Goal: Task Accomplishment & Management: Manage account settings

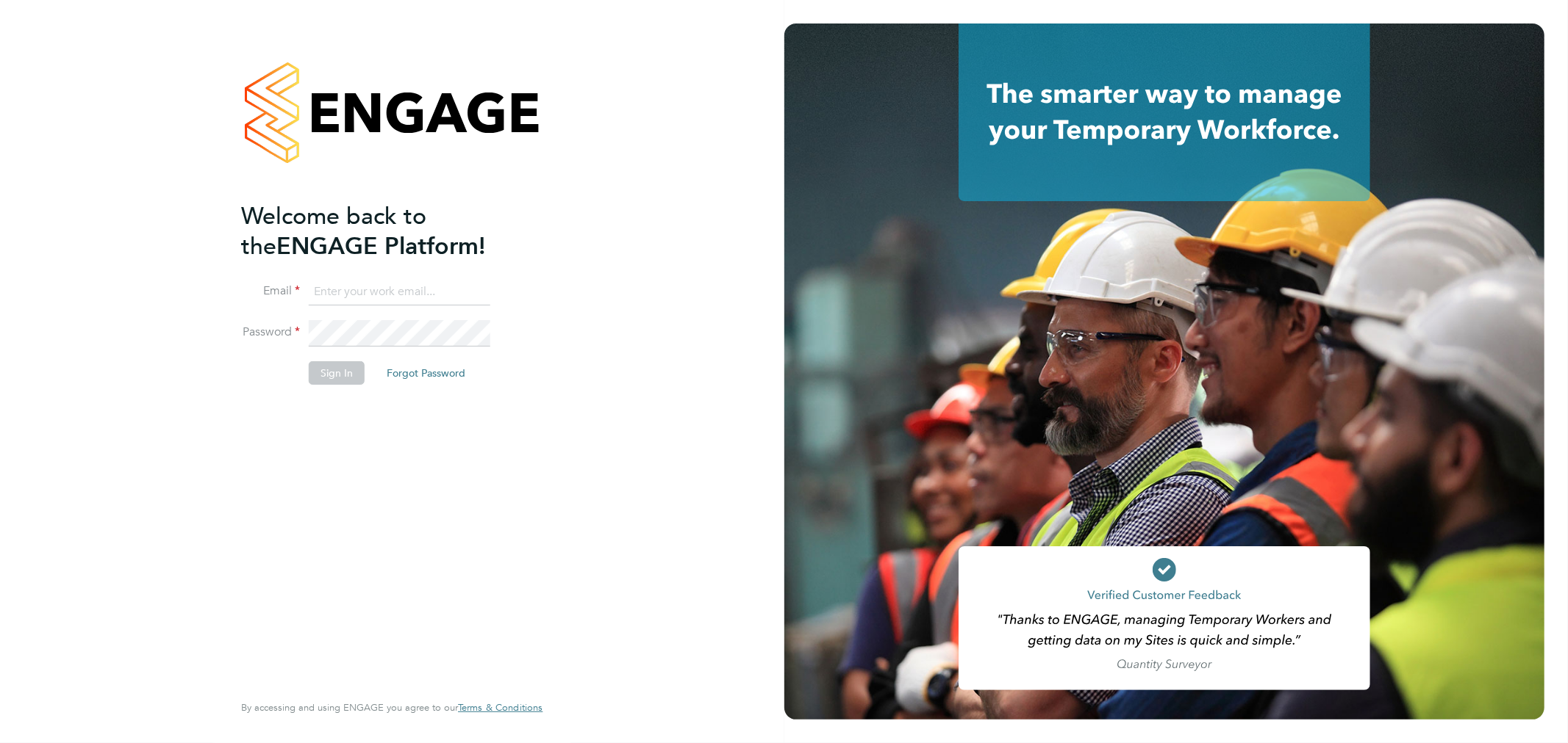
click at [324, 285] on input at bounding box center [399, 293] width 181 height 27
type input "rachel.graham2@uk.g4s.com"
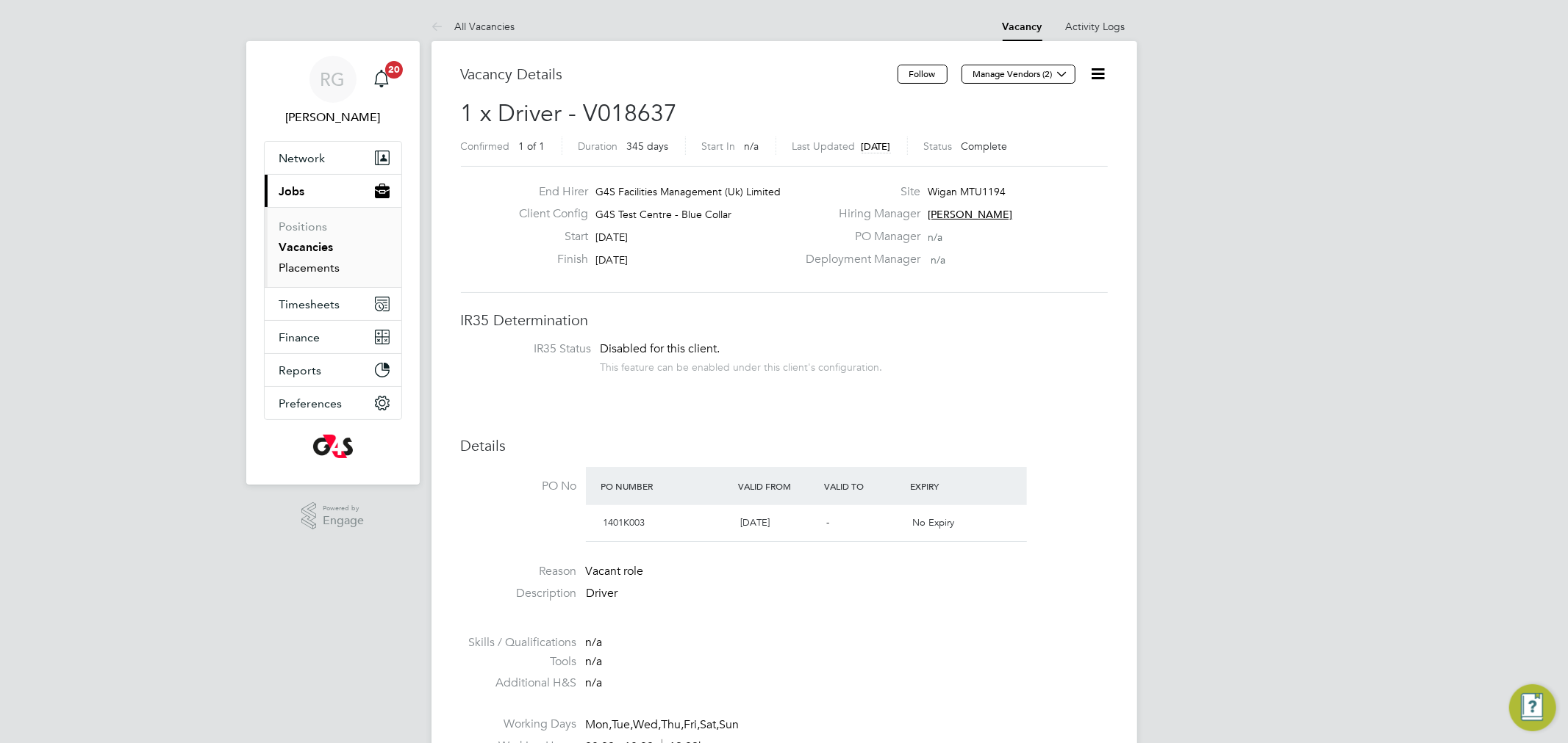
click at [313, 262] on link "Placements" at bounding box center [309, 267] width 61 height 14
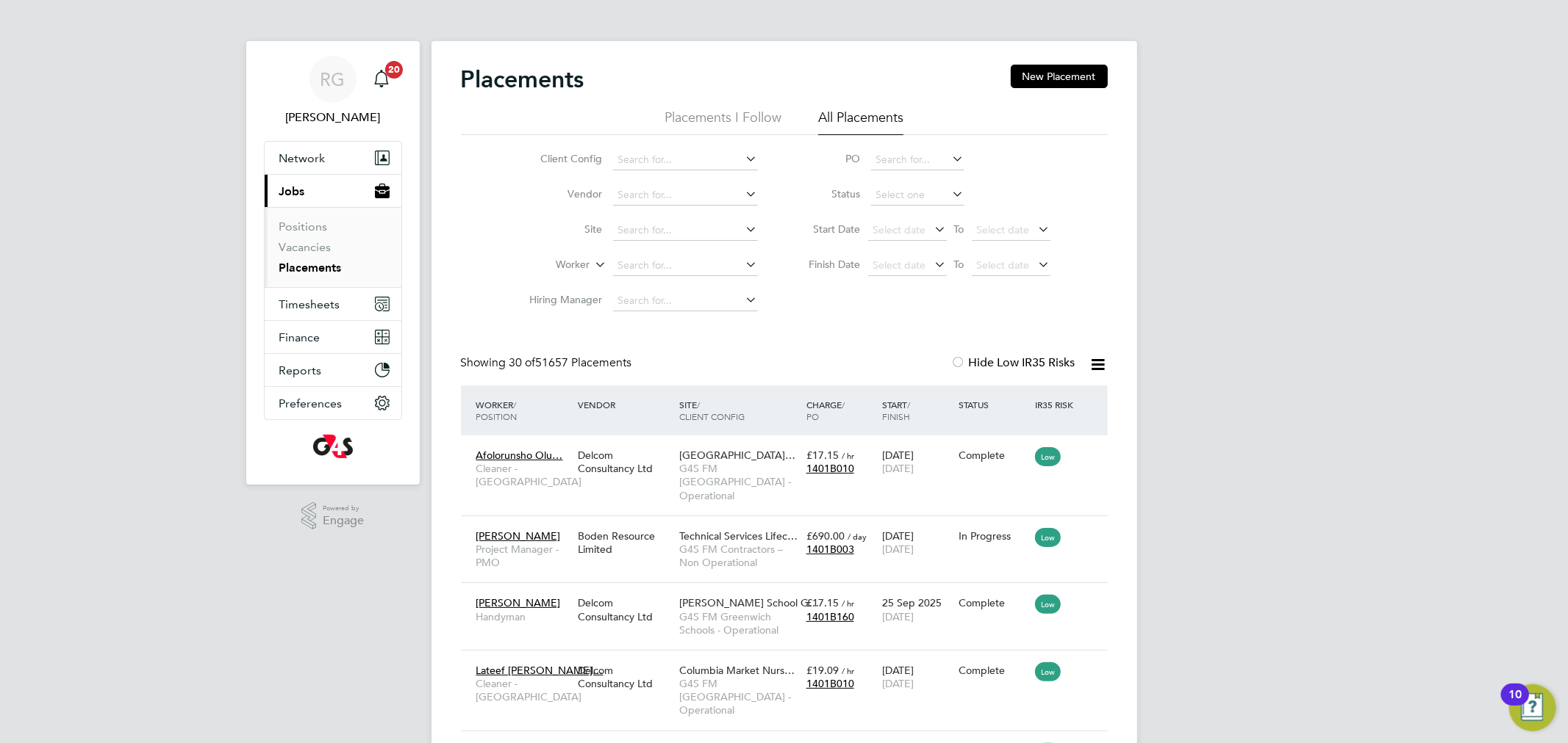
scroll to position [55, 128]
click at [651, 259] on input at bounding box center [685, 266] width 145 height 21
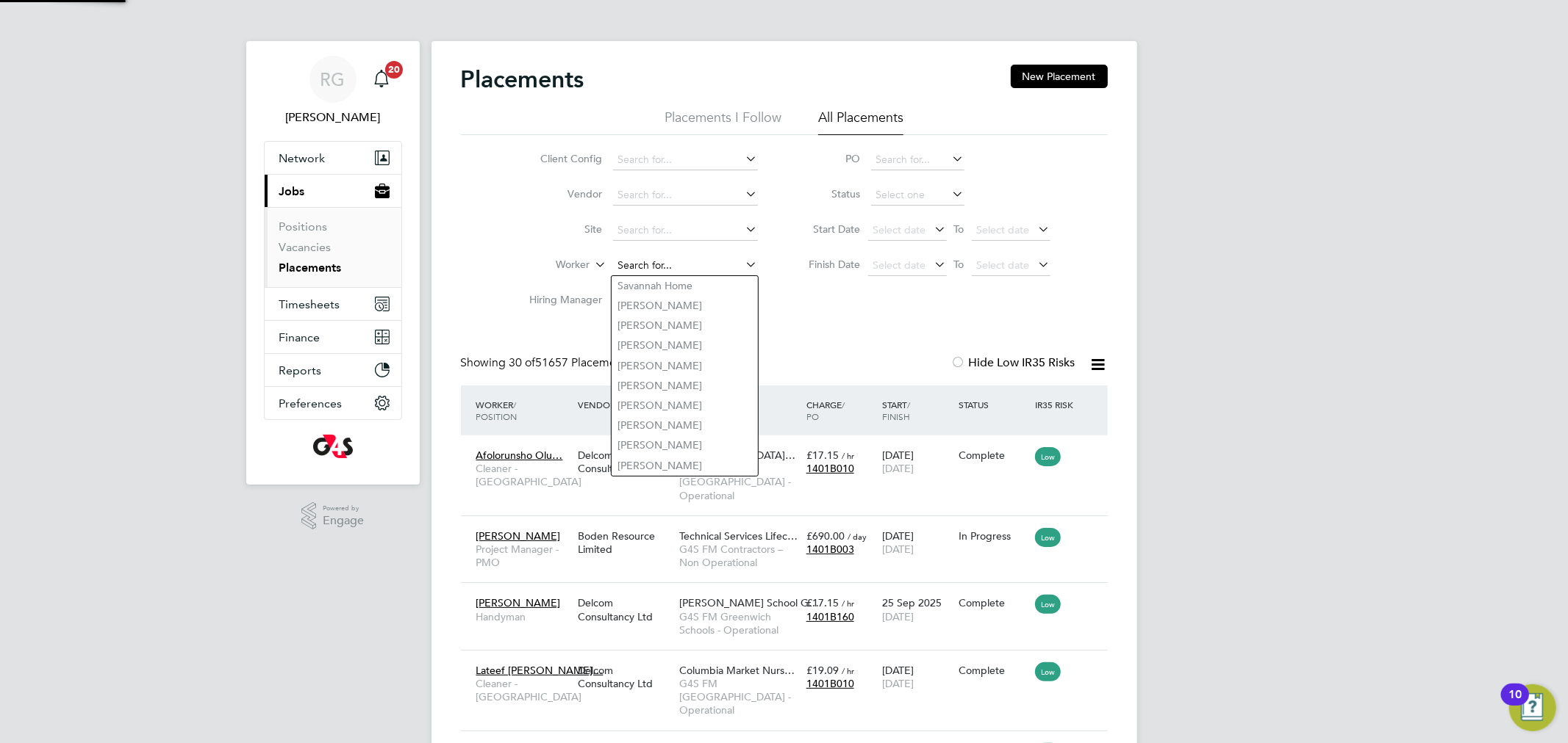
paste input "[PERSON_NAME]"
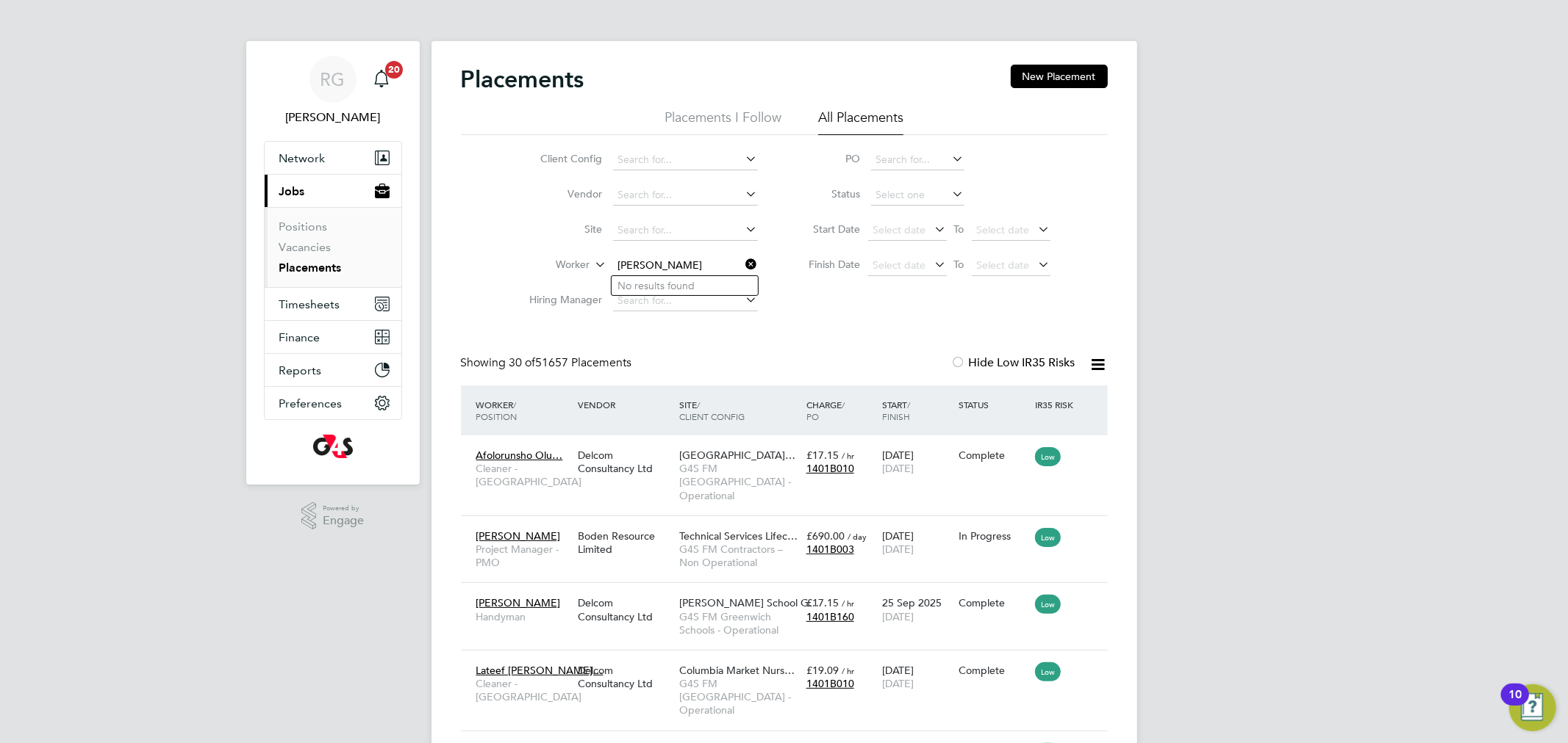
type input "[PERSON_NAME]"
click at [317, 268] on link "Placements" at bounding box center [310, 267] width 63 height 14
click at [654, 266] on input at bounding box center [685, 266] width 145 height 21
paste input "[PERSON_NAME]"
type input "[PERSON_NAME]"
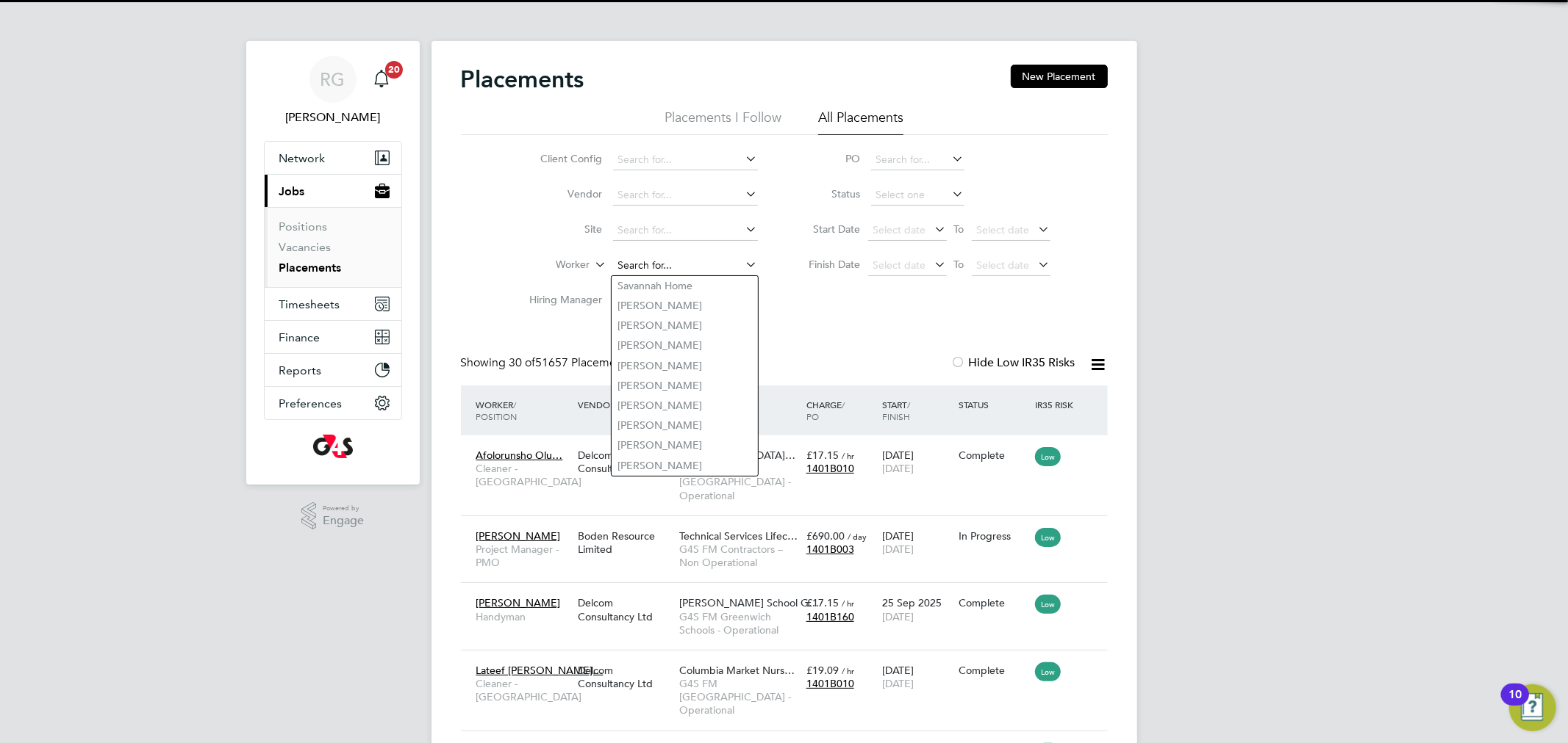
click at [691, 262] on input at bounding box center [685, 266] width 145 height 21
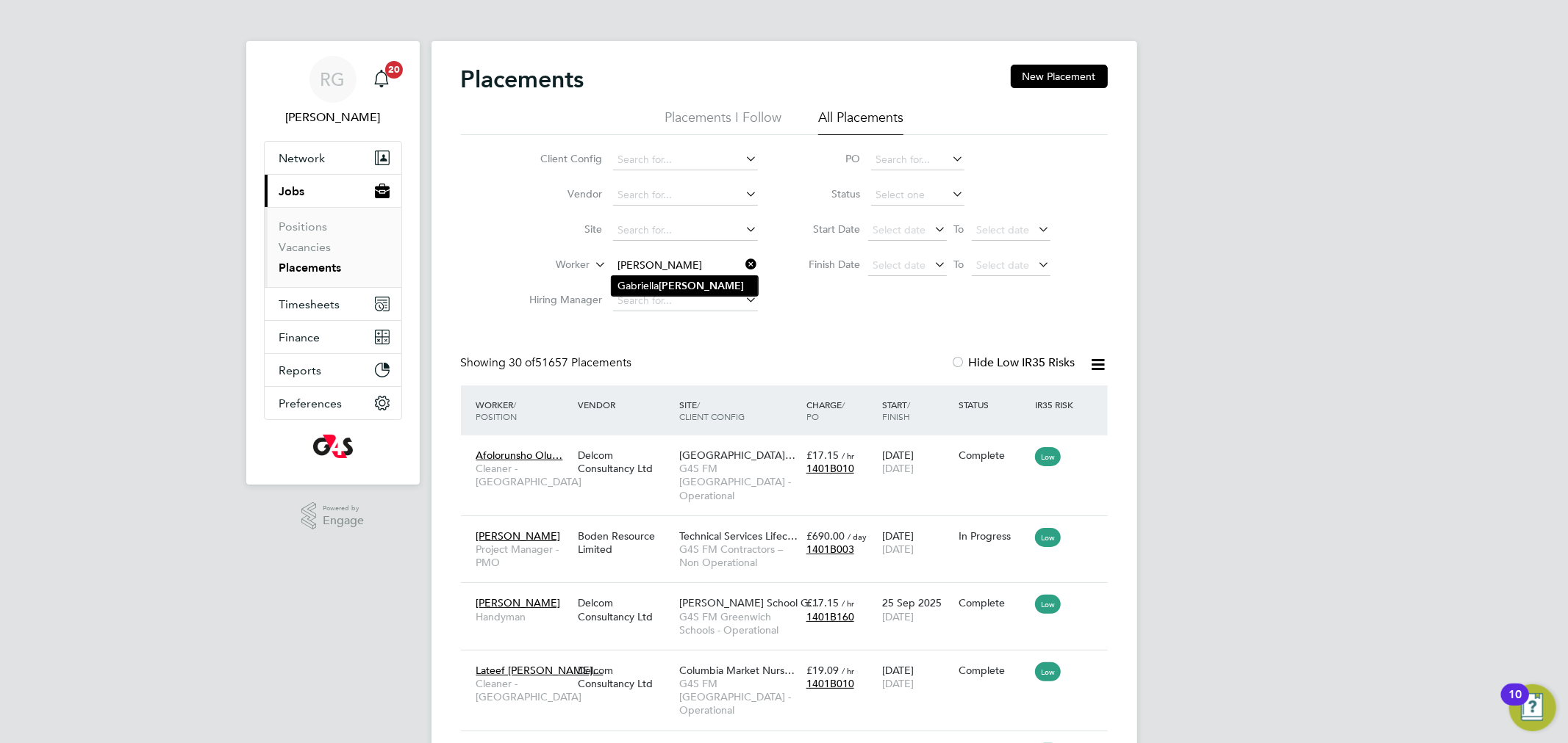
click at [692, 276] on li "[PERSON_NAME]" at bounding box center [684, 286] width 146 height 20
type input "[PERSON_NAME]"
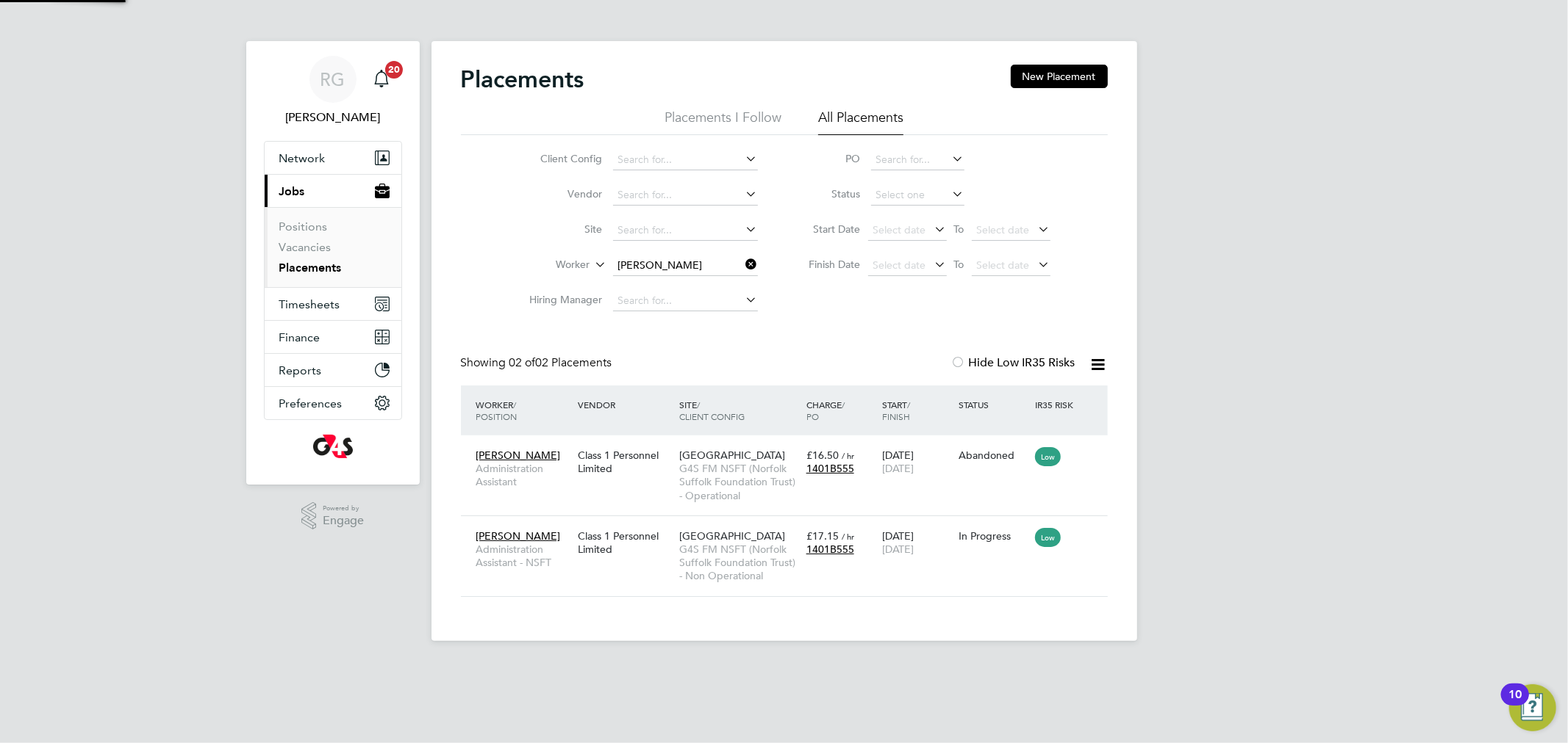
scroll to position [15, 69]
